Goal: Find contact information: Find contact information

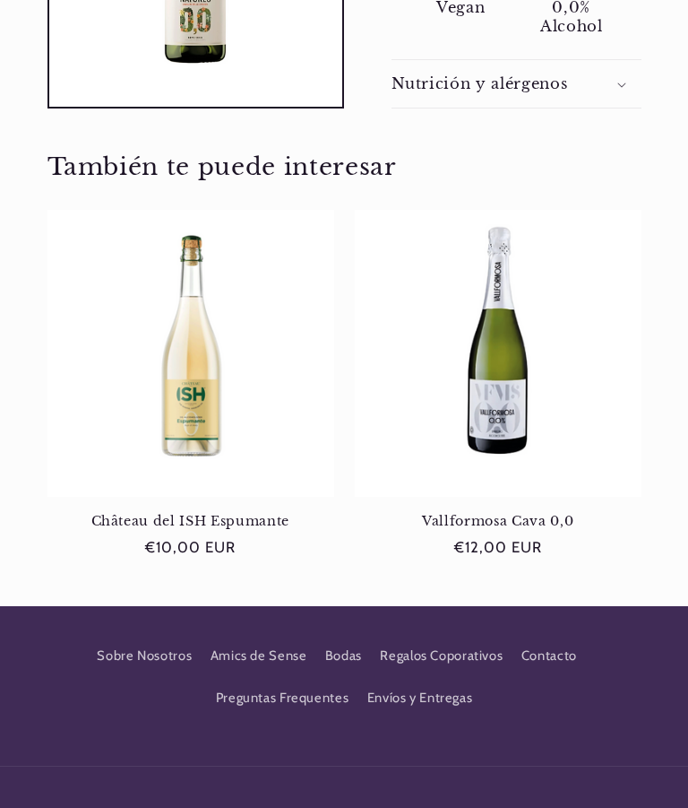
scroll to position [0, 599]
click at [556, 635] on link "Contacto" at bounding box center [550, 656] width 56 height 42
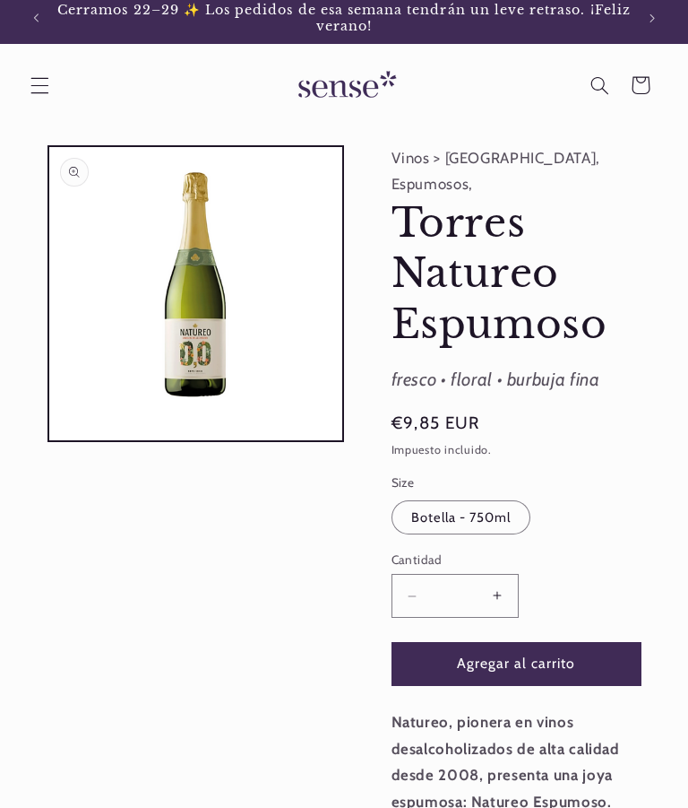
scroll to position [0, 0]
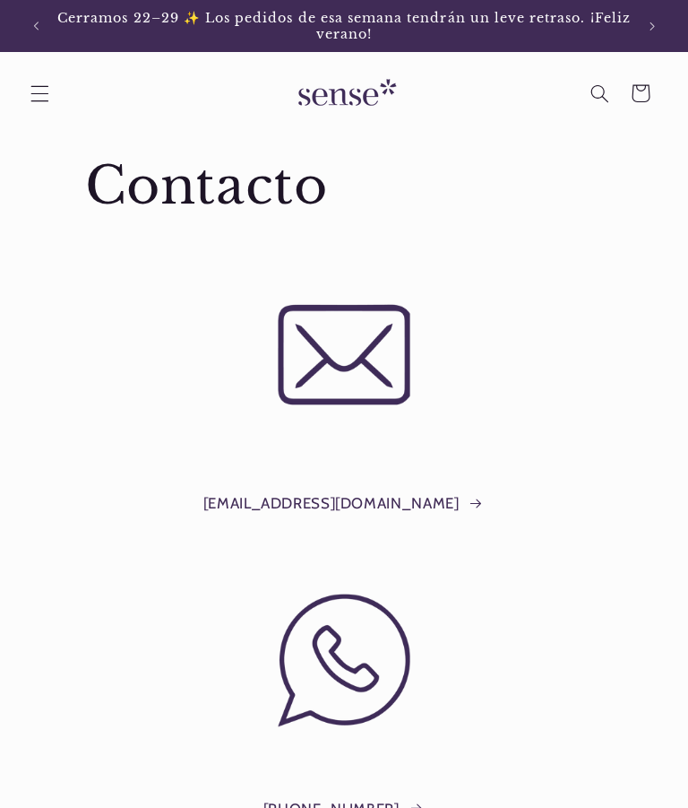
click at [48, 92] on icon "Menú" at bounding box center [39, 93] width 19 height 19
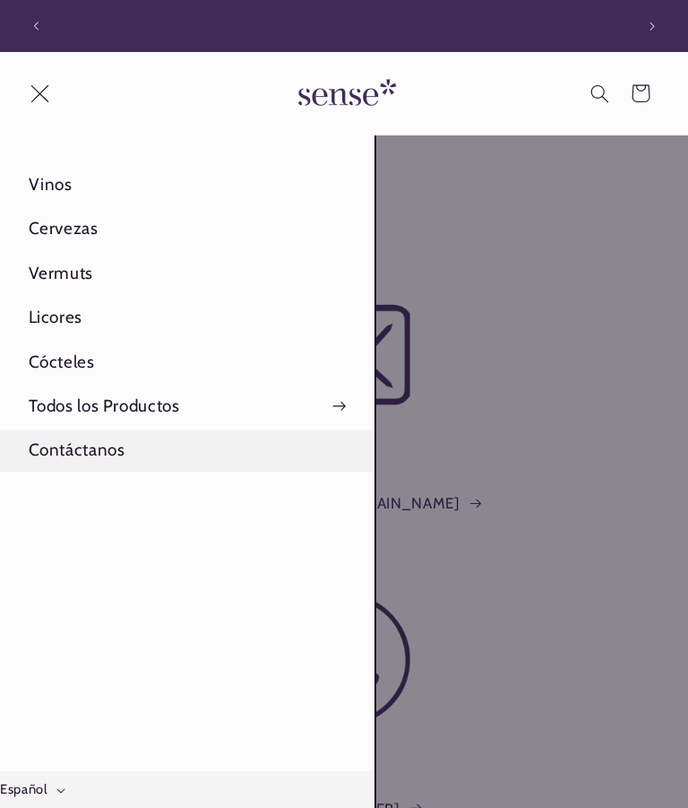
scroll to position [0, 599]
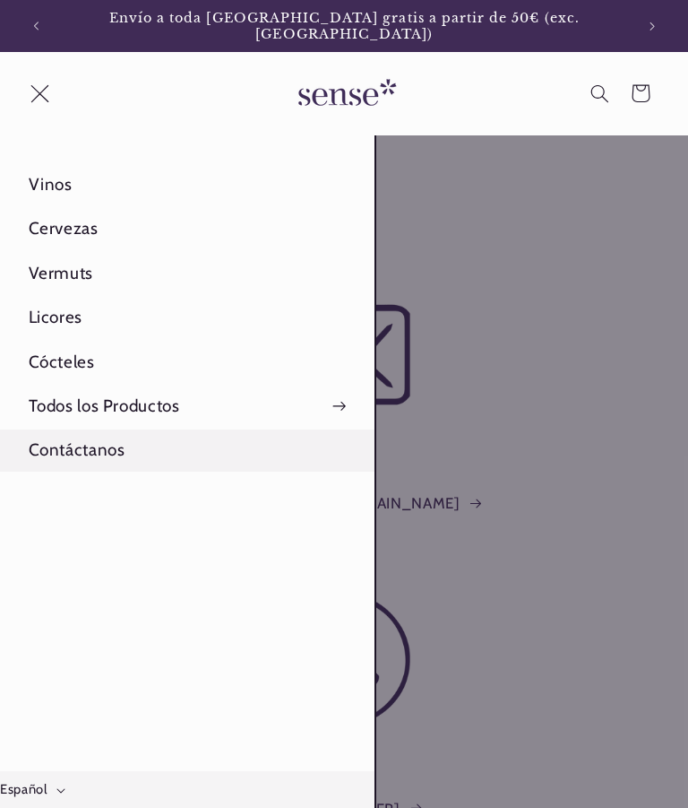
click at [105, 447] on link "Contáctanos" at bounding box center [187, 450] width 375 height 42
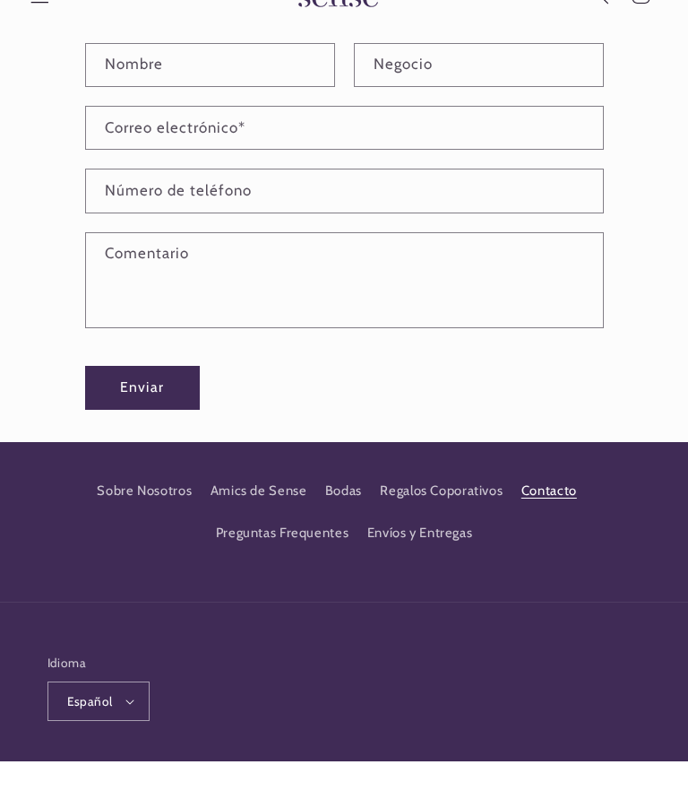
scroll to position [0, 599]
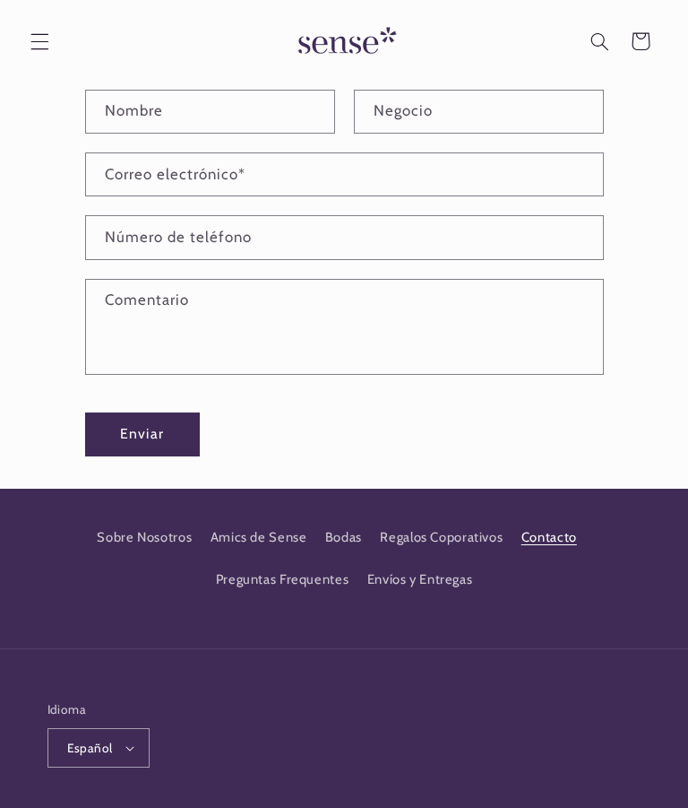
click at [133, 745] on button "Español" at bounding box center [99, 747] width 103 height 39
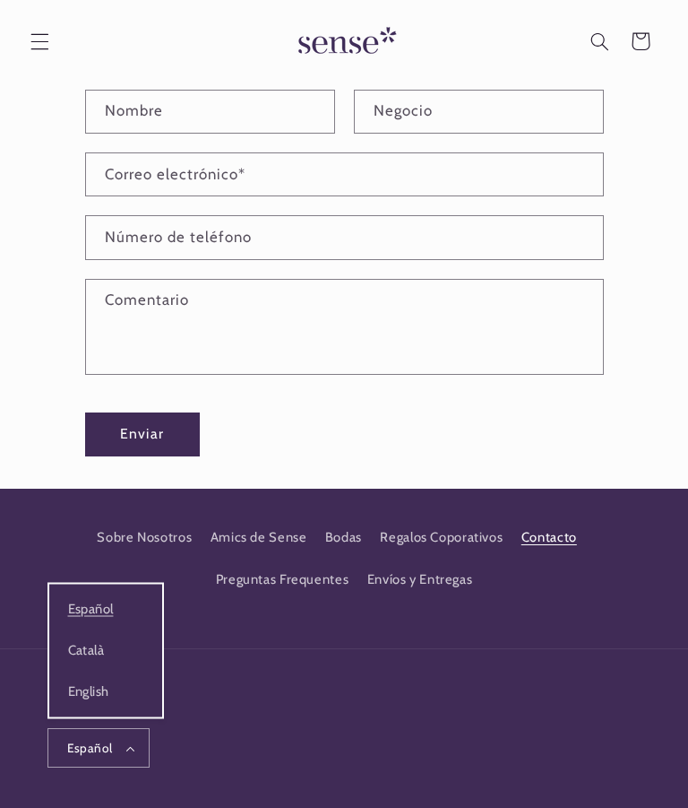
click at [93, 656] on link "Català" at bounding box center [105, 649] width 113 height 41
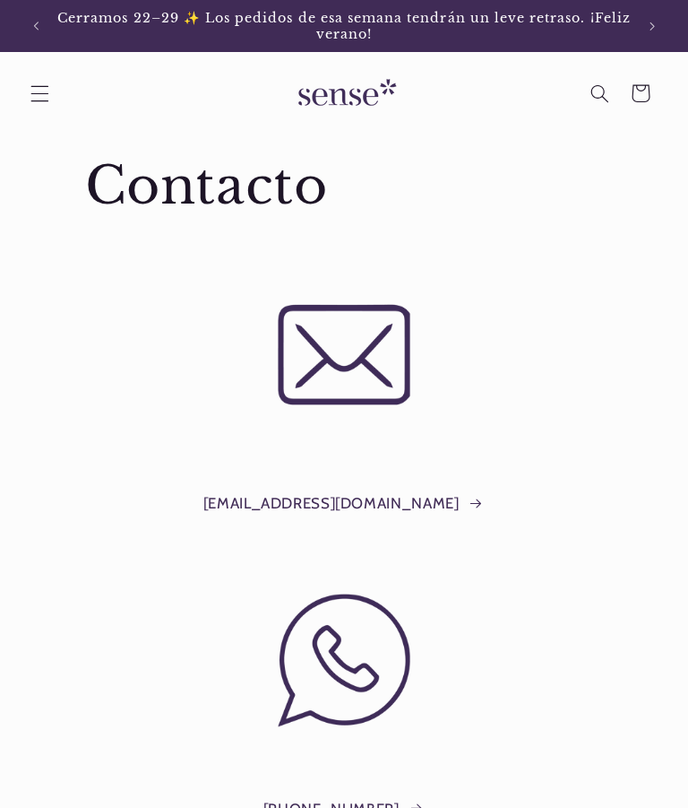
scroll to position [1139, 0]
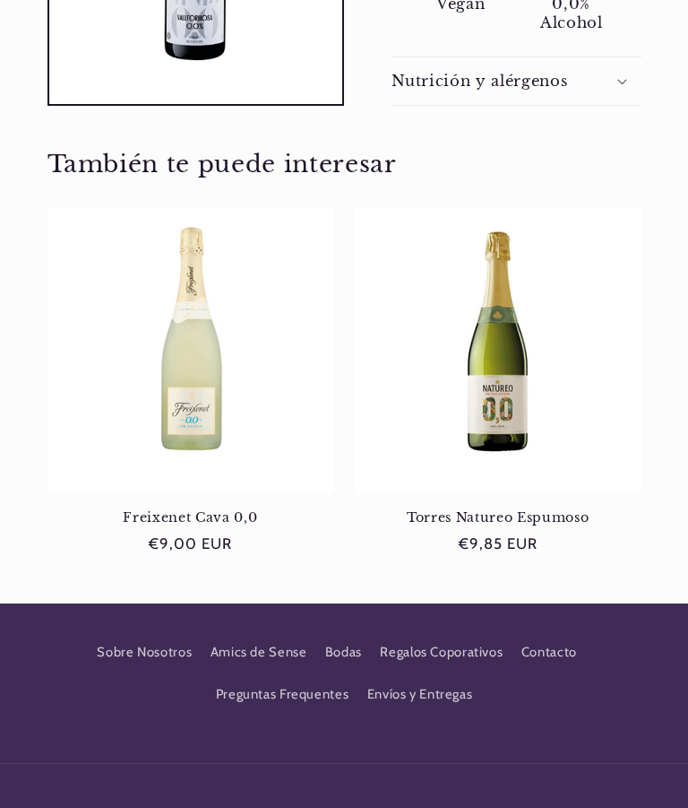
scroll to position [1420, 0]
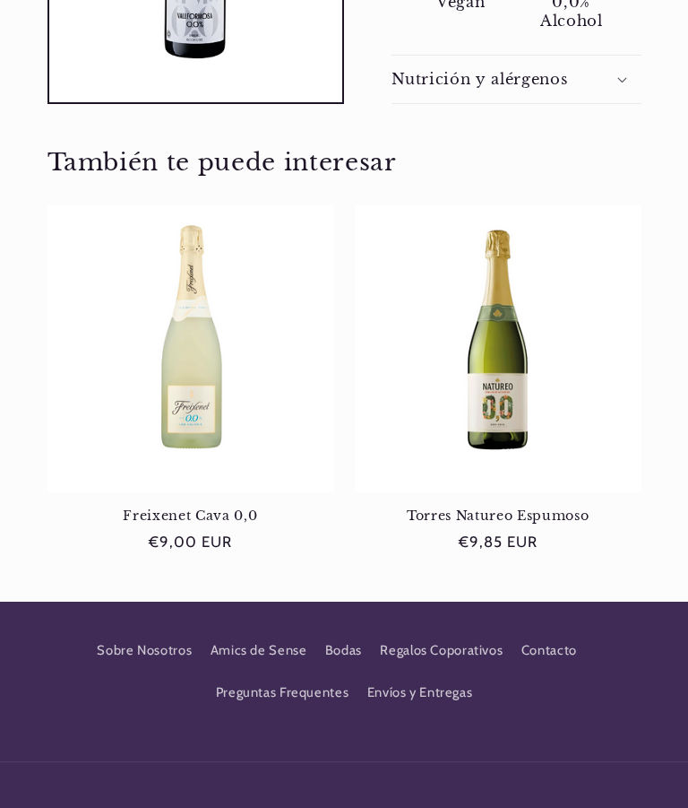
click at [186, 507] on link "Freixenet Cava 0,0" at bounding box center [191, 515] width 287 height 16
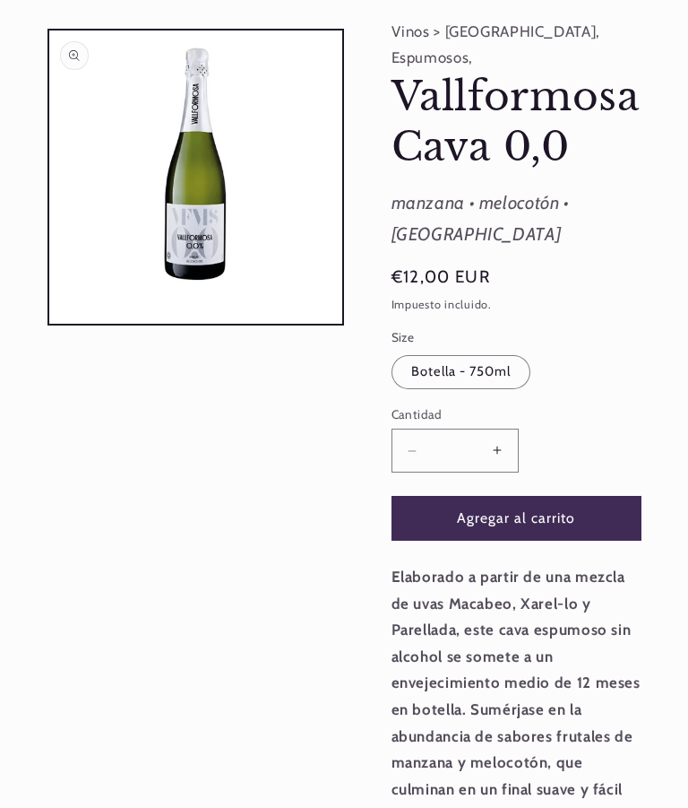
scroll to position [1492, 0]
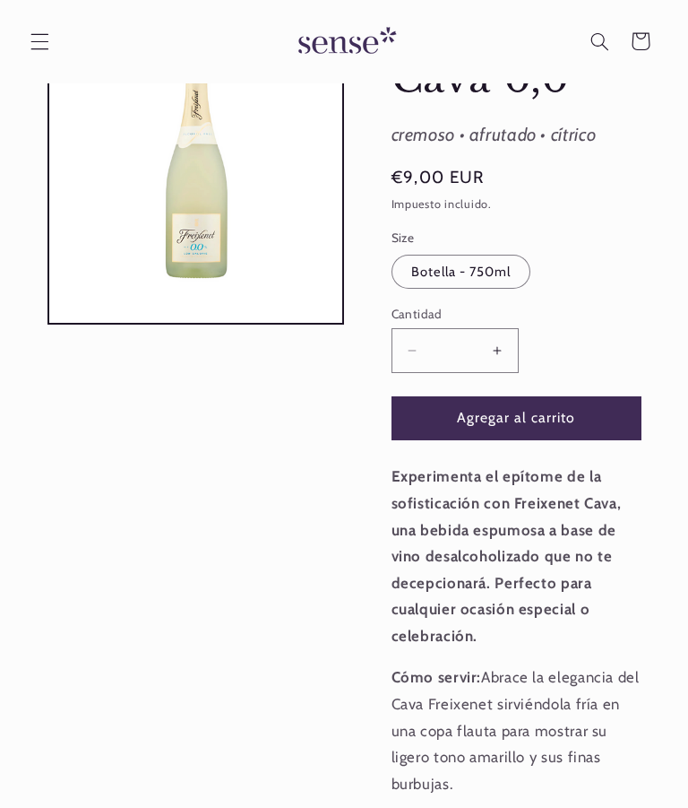
scroll to position [186, 0]
